Goal: Information Seeking & Learning: Learn about a topic

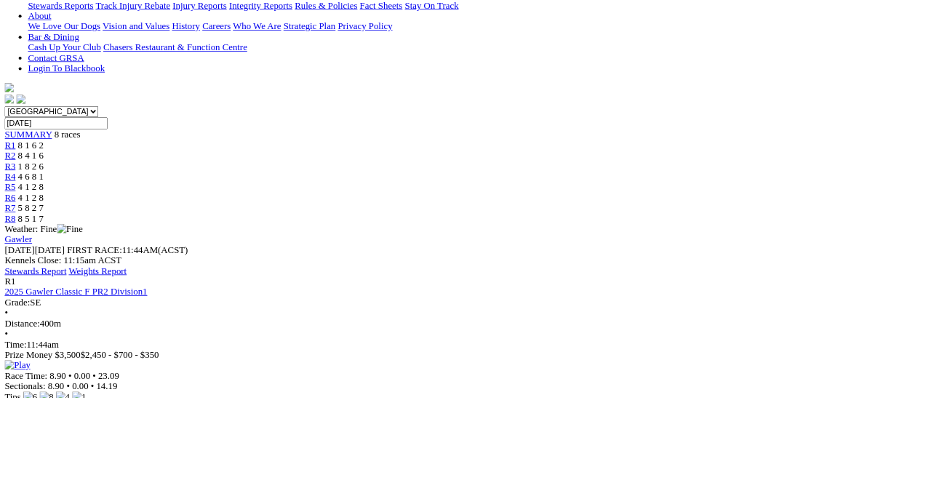
scroll to position [342, 0]
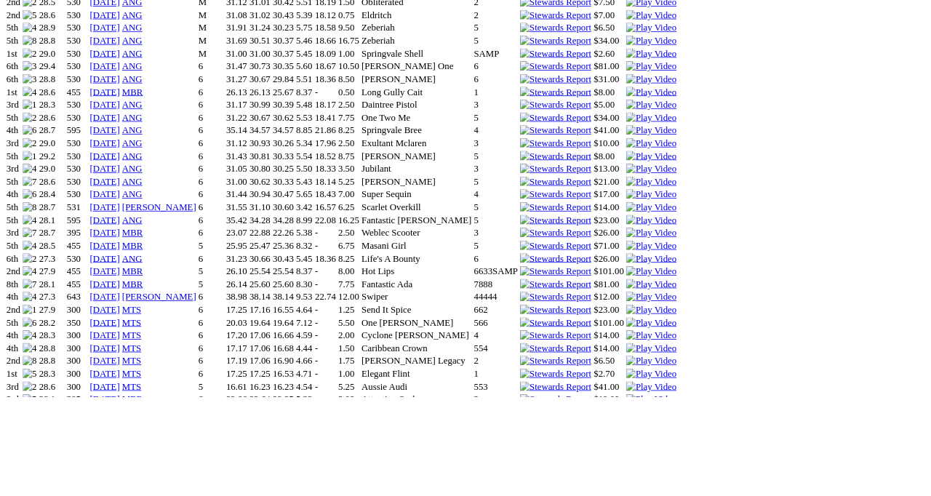
scroll to position [1340, 0]
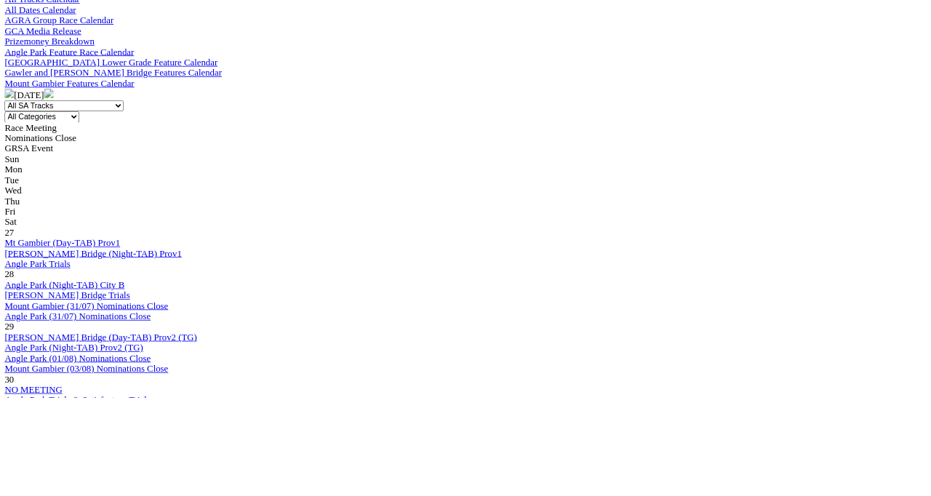
scroll to position [527, 0]
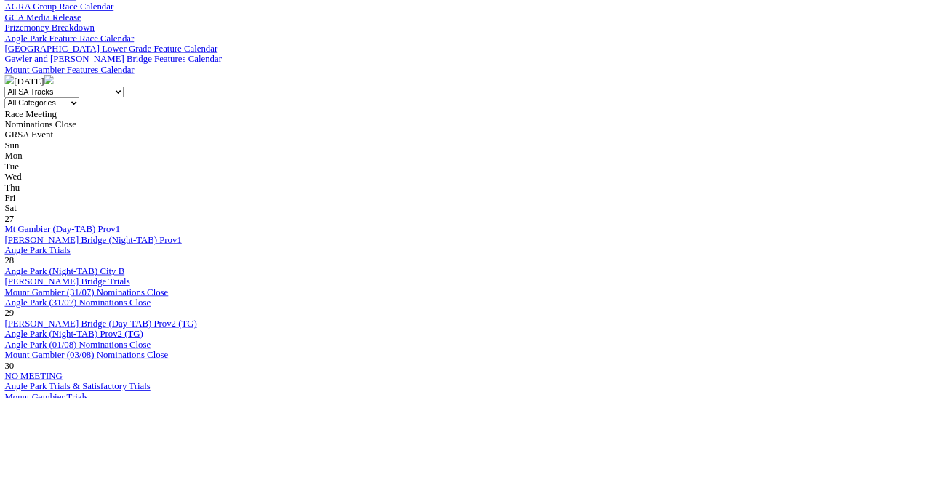
scroll to position [612, 0]
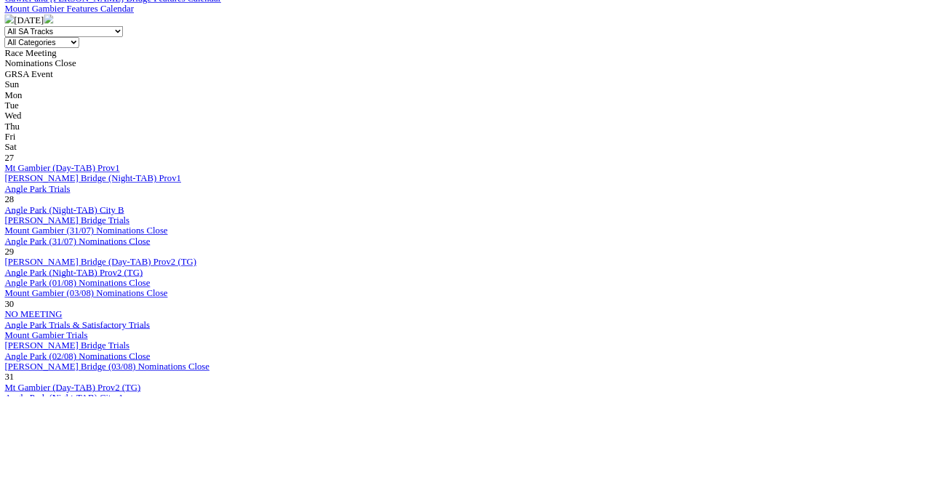
scroll to position [619, 0]
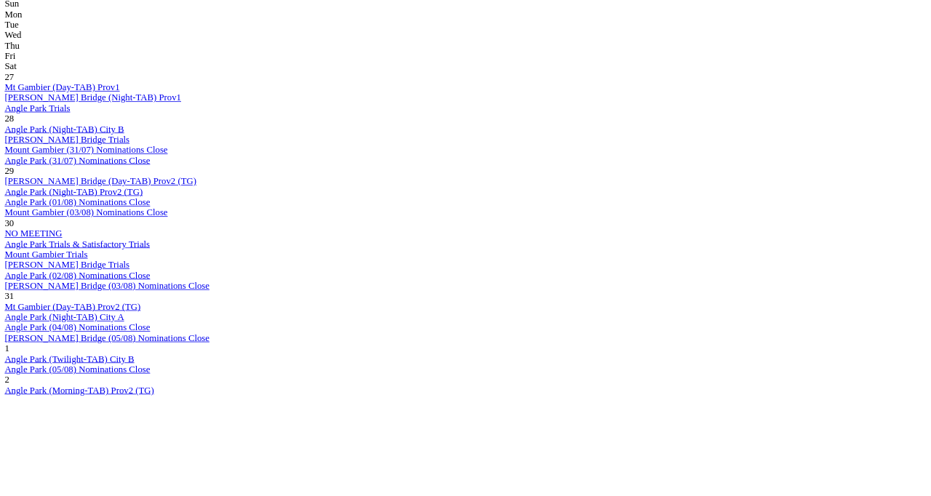
scroll to position [730, 0]
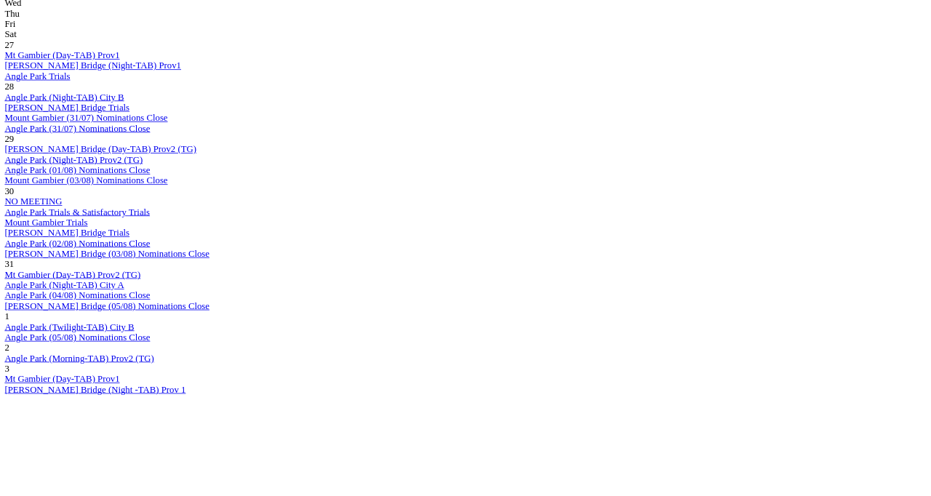
scroll to position [815, 0]
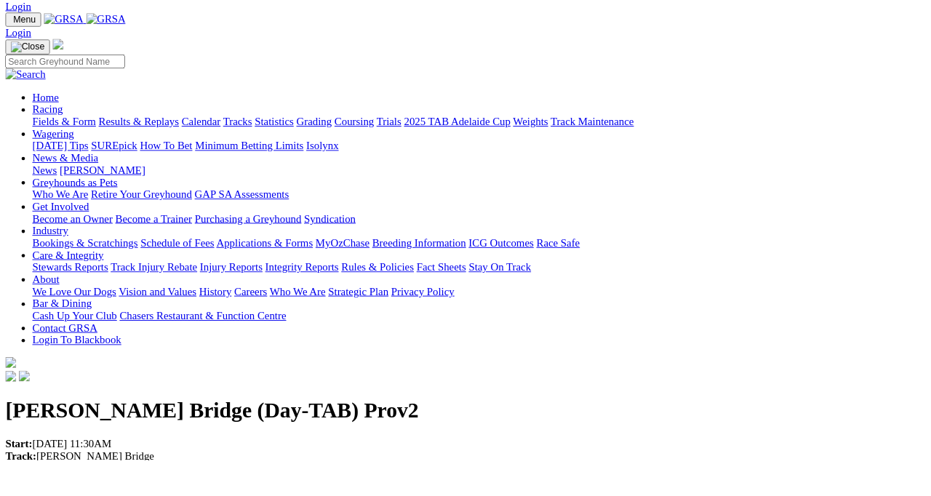
scroll to position [33, 0]
